Goal: Navigation & Orientation: Understand site structure

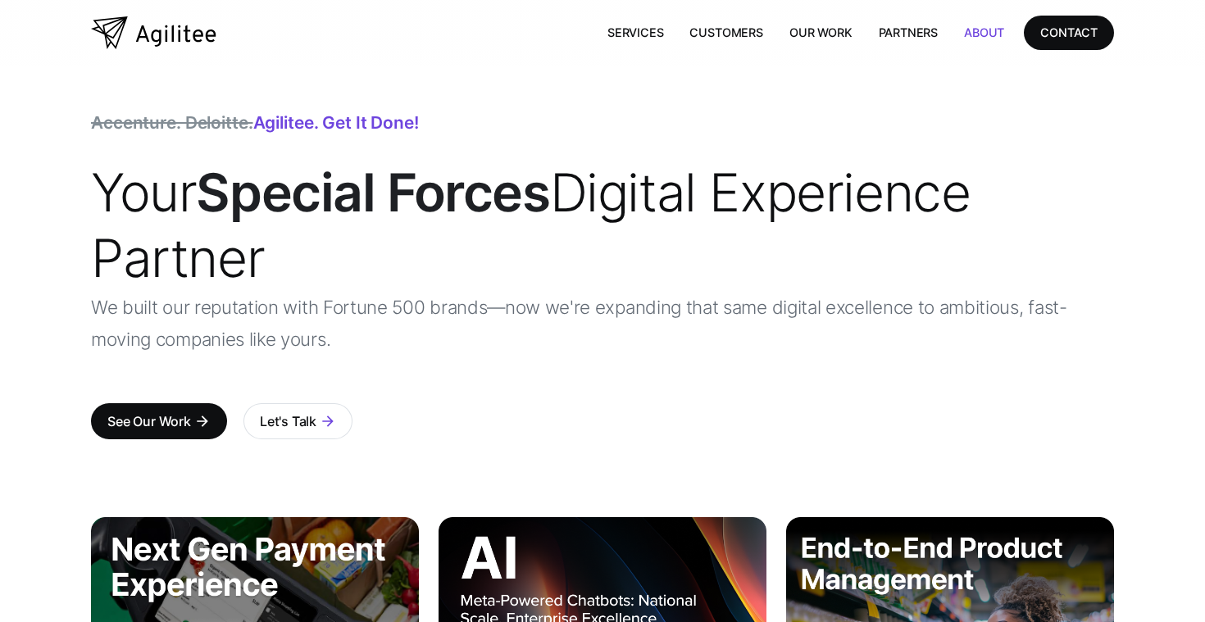
click at [961, 34] on link "About" at bounding box center [984, 33] width 66 height 34
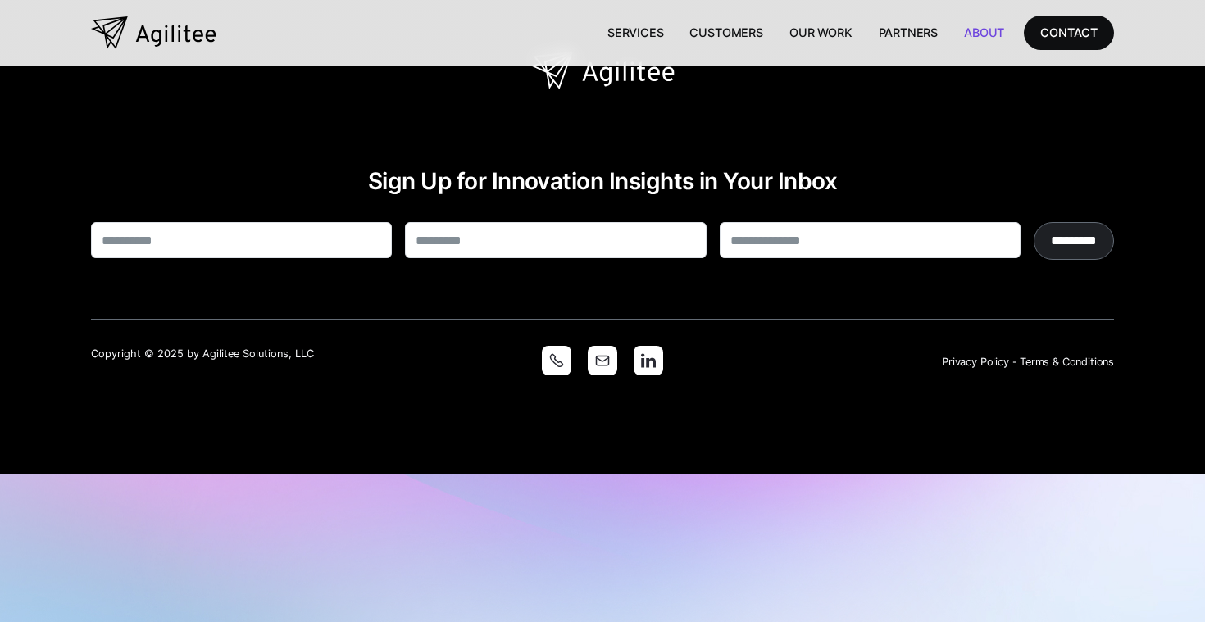
scroll to position [2816, 0]
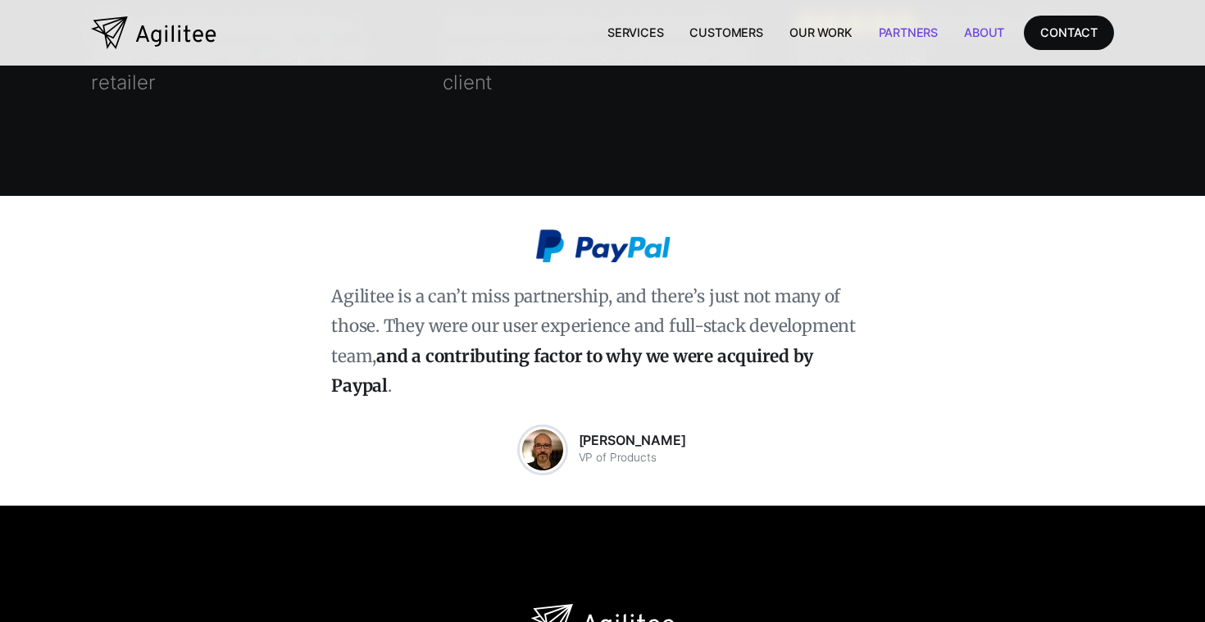
click at [911, 30] on link "Partners" at bounding box center [909, 33] width 86 height 34
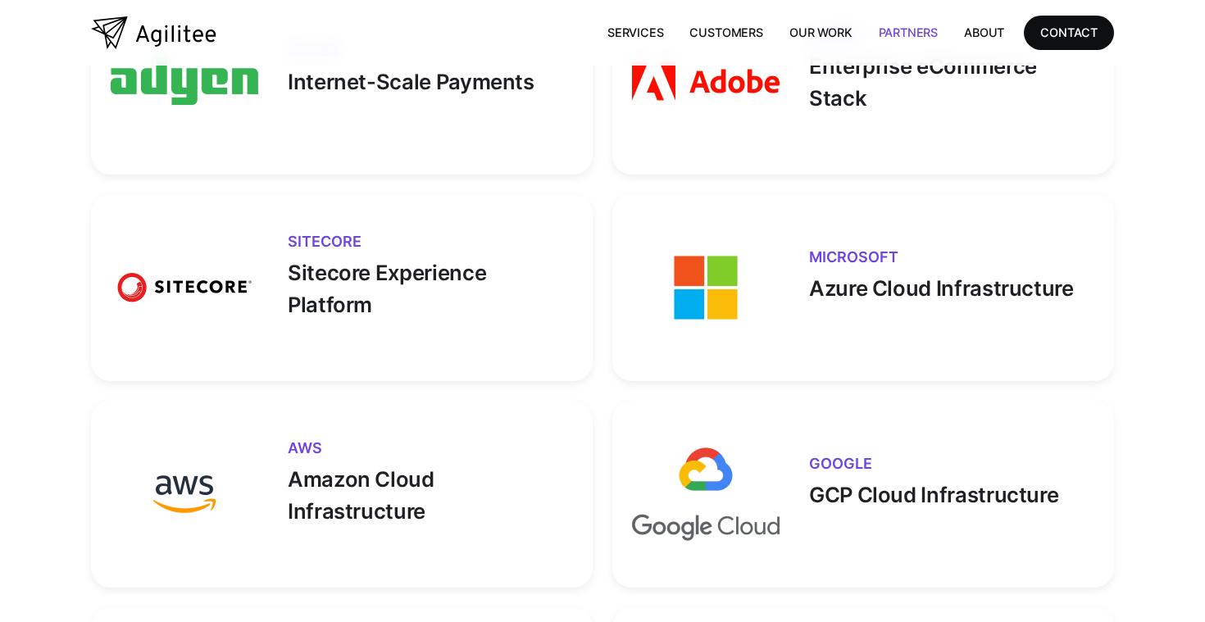
scroll to position [467, 0]
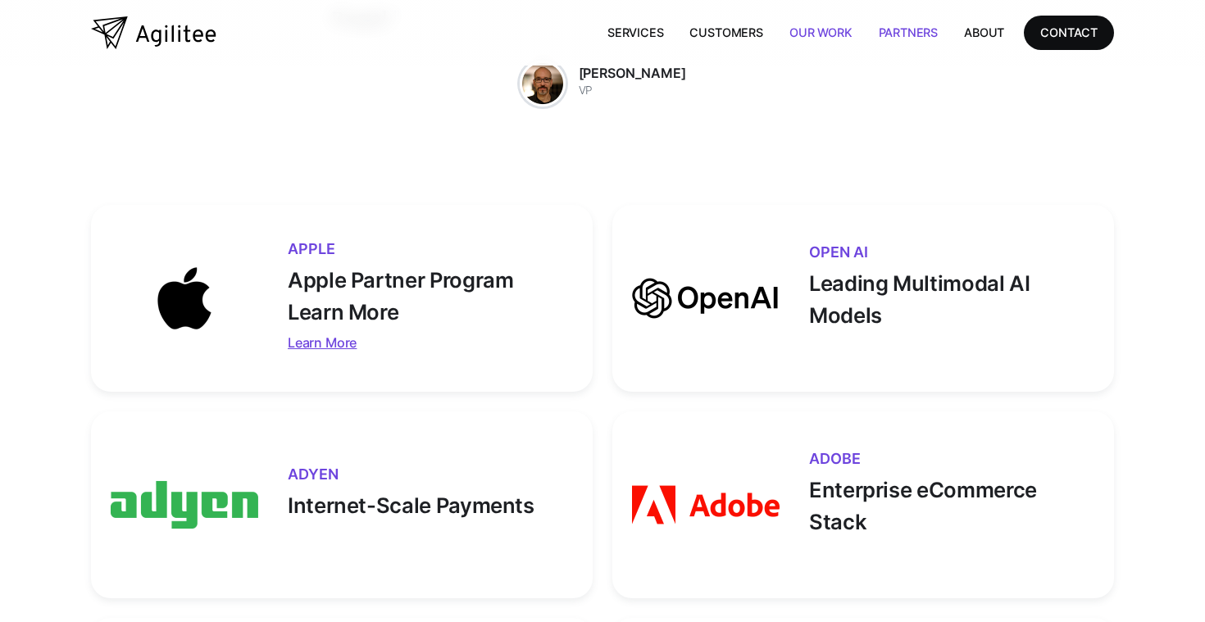
click at [814, 32] on link "Our Work" at bounding box center [820, 33] width 89 height 34
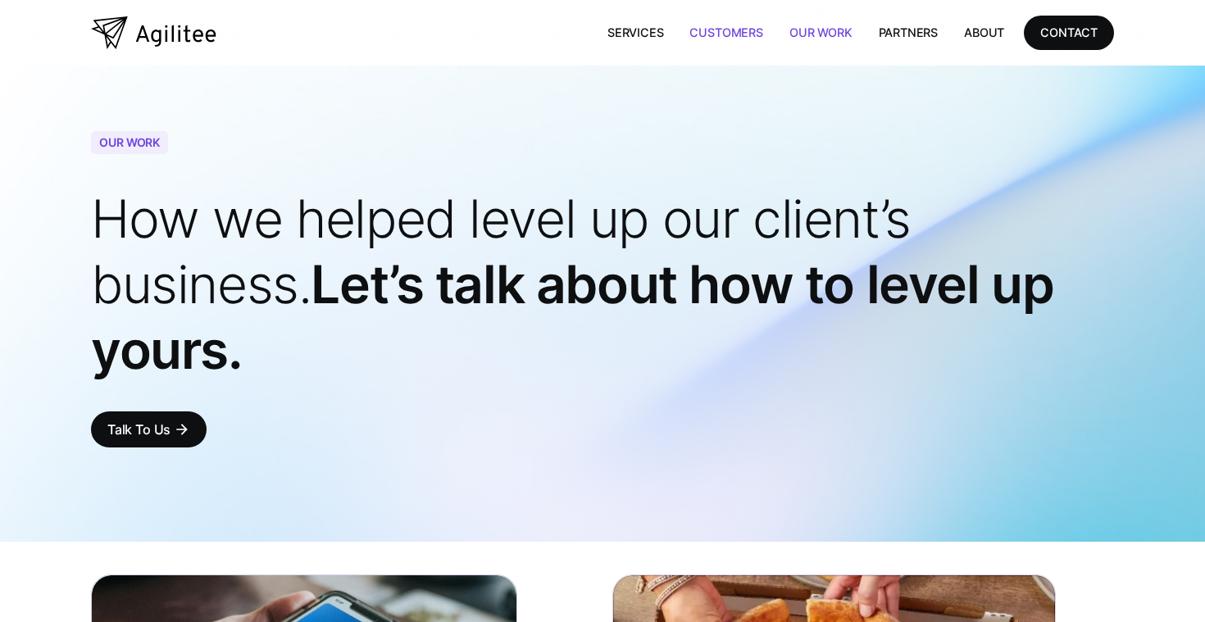
click at [740, 33] on link "Customers" at bounding box center [725, 33] width 99 height 34
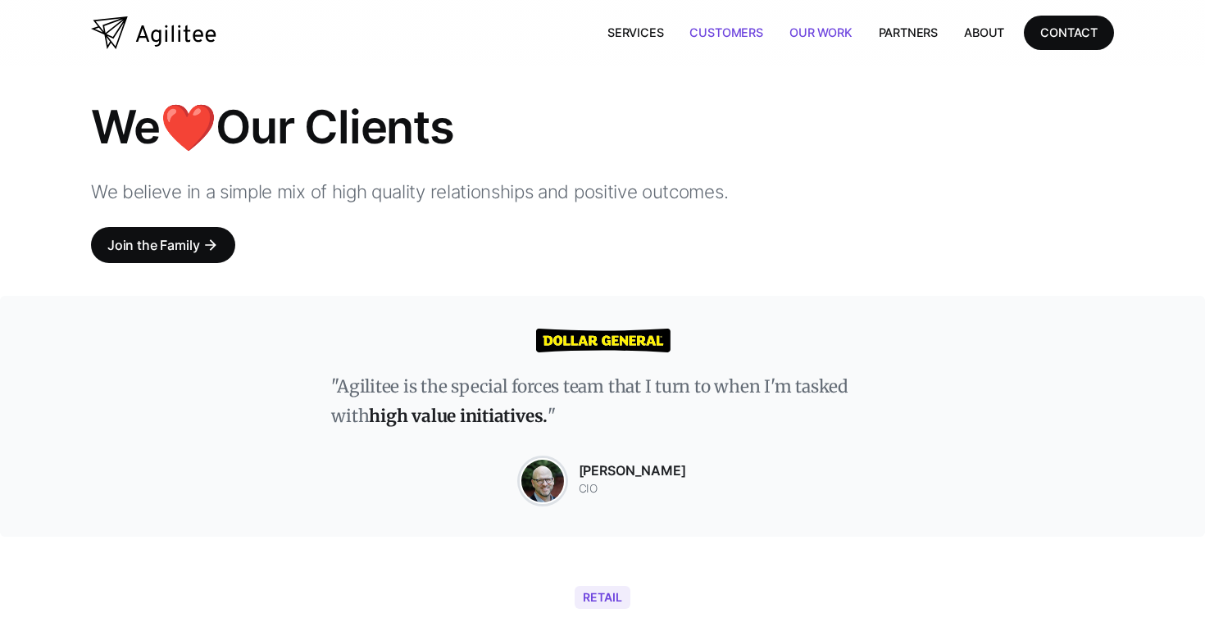
click at [811, 34] on link "Our Work" at bounding box center [820, 33] width 89 height 34
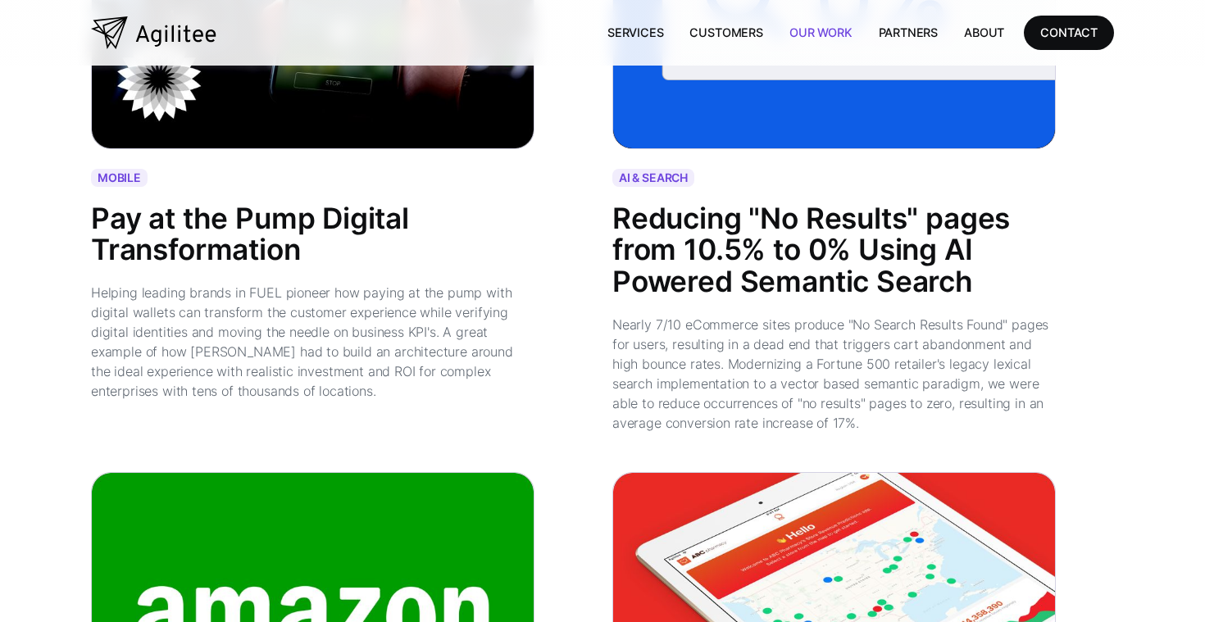
scroll to position [1916, 0]
